Goal: Task Accomplishment & Management: Use online tool/utility

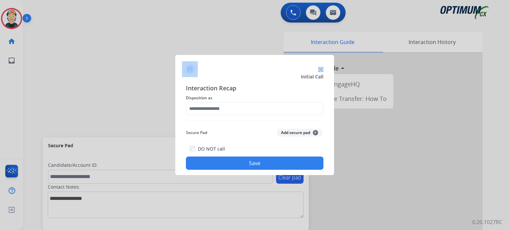
click at [319, 67] on div at bounding box center [254, 66] width 159 height 23
click at [319, 68] on img at bounding box center [320, 69] width 5 height 5
click at [319, 69] on img at bounding box center [320, 69] width 5 height 5
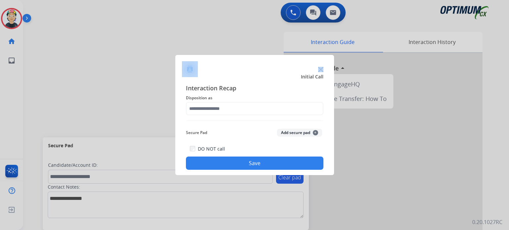
click at [319, 69] on img at bounding box center [320, 69] width 5 height 5
click at [319, 69] on div at bounding box center [383, 176] width 199 height 247
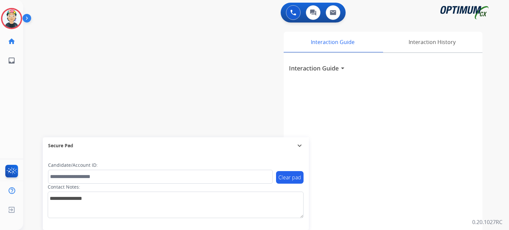
drag, startPoint x: 17, startPoint y: 13, endPoint x: 27, endPoint y: 26, distance: 15.8
click at [17, 13] on img at bounding box center [11, 18] width 19 height 19
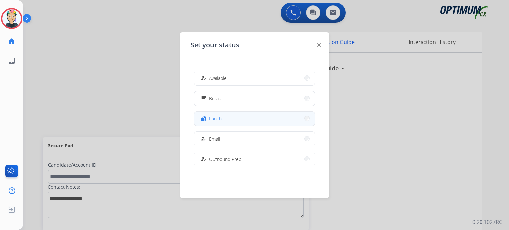
click at [247, 117] on button "fastfood Lunch" at bounding box center [254, 119] width 121 height 14
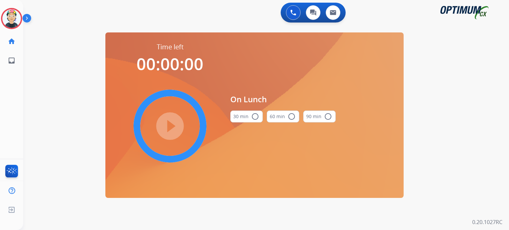
click at [256, 118] on mat-icon "radio_button_unchecked" at bounding box center [255, 117] width 8 height 8
click at [166, 130] on mat-icon "play_circle_filled" at bounding box center [170, 126] width 8 height 8
